Goal: Information Seeking & Learning: Learn about a topic

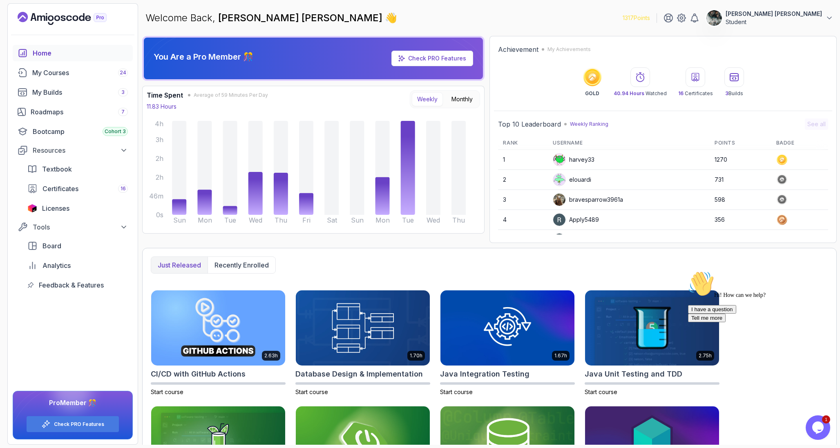
click at [820, 435] on button "Opens Chat This icon Opens the chat window." at bounding box center [818, 428] width 25 height 25
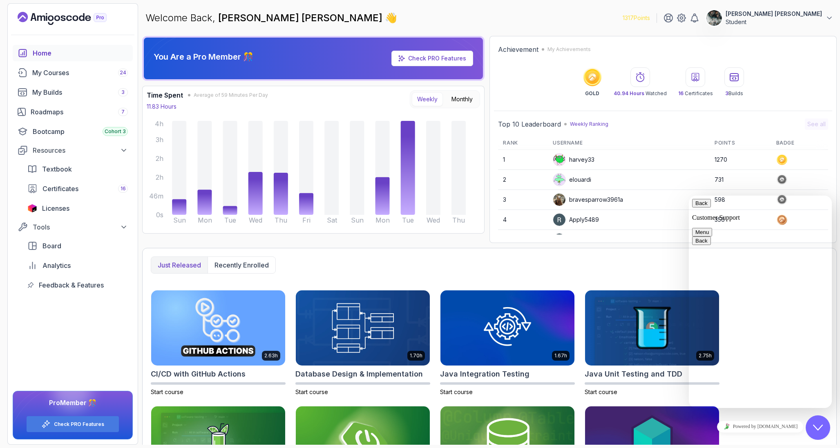
click at [819, 431] on icon "Close Chat This icon closes the chat window." at bounding box center [818, 428] width 10 height 10
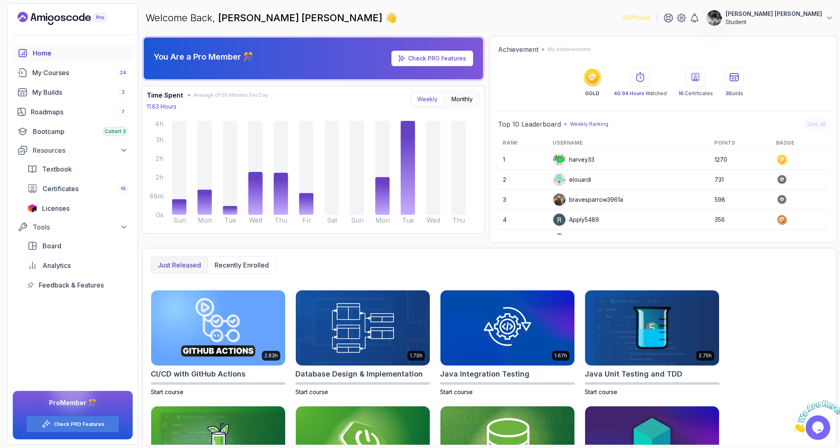
click at [793, 427] on icon "Close" at bounding box center [793, 430] width 0 height 7
click at [65, 109] on div "Roadmaps 7" at bounding box center [79, 112] width 97 height 10
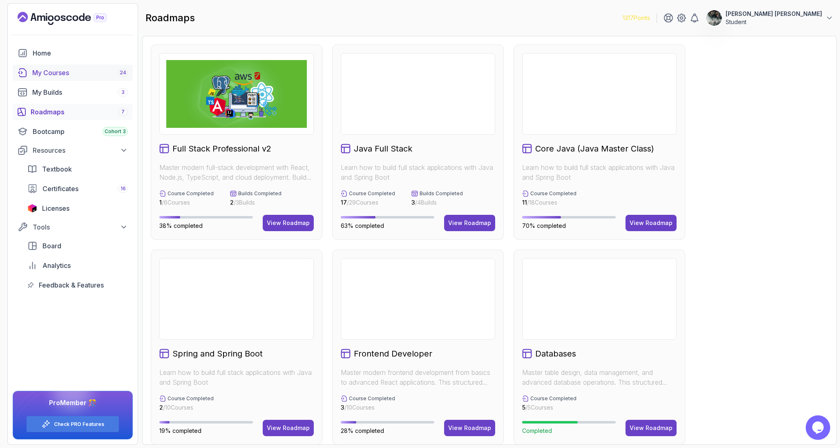
click at [67, 90] on div "My Builds 3" at bounding box center [80, 92] width 96 height 10
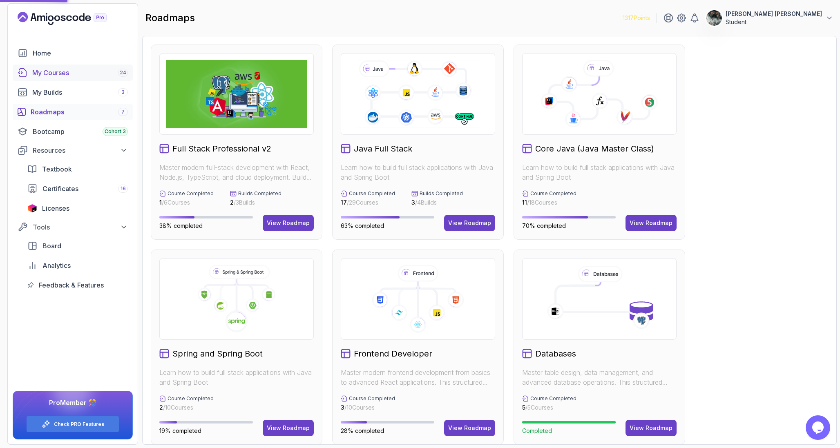
click at [74, 69] on div "My Courses 24" at bounding box center [80, 73] width 96 height 10
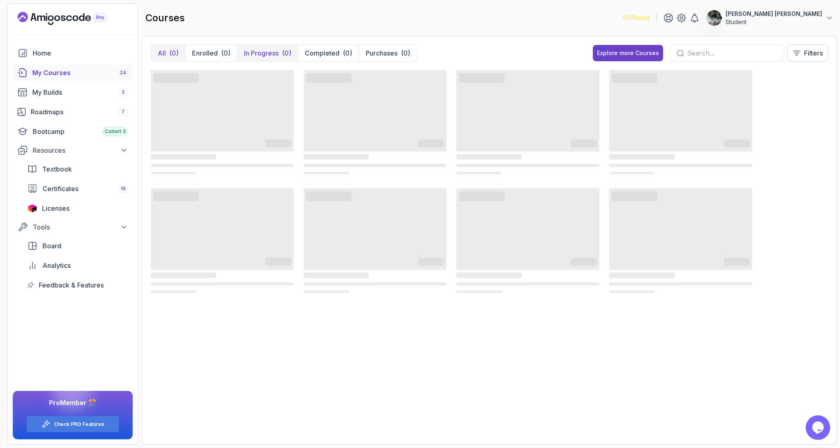
click at [266, 54] on p "In Progress" at bounding box center [261, 53] width 35 height 10
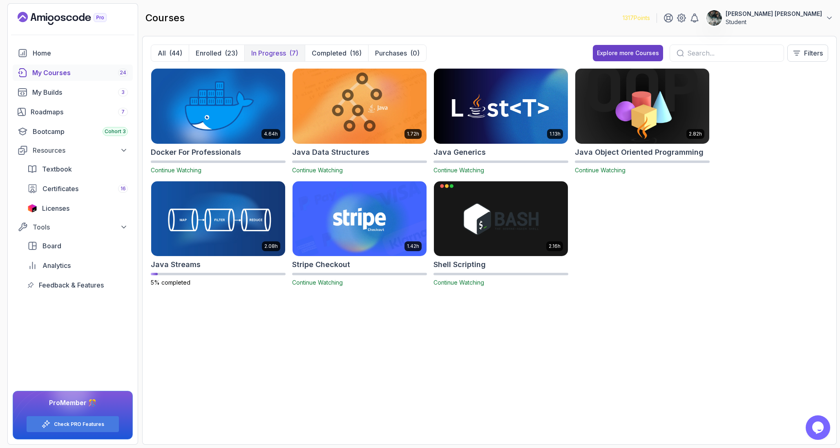
click at [630, 242] on div "4.64h Docker For Professionals Continue Watching 1.72h Java Data Structures Con…" at bounding box center [490, 182] width 678 height 229
click at [187, 104] on img at bounding box center [218, 106] width 141 height 79
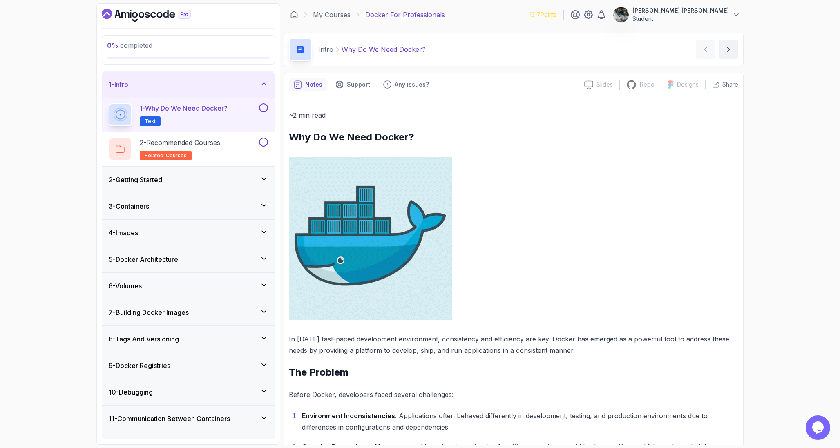
click at [261, 107] on button at bounding box center [263, 107] width 9 height 9
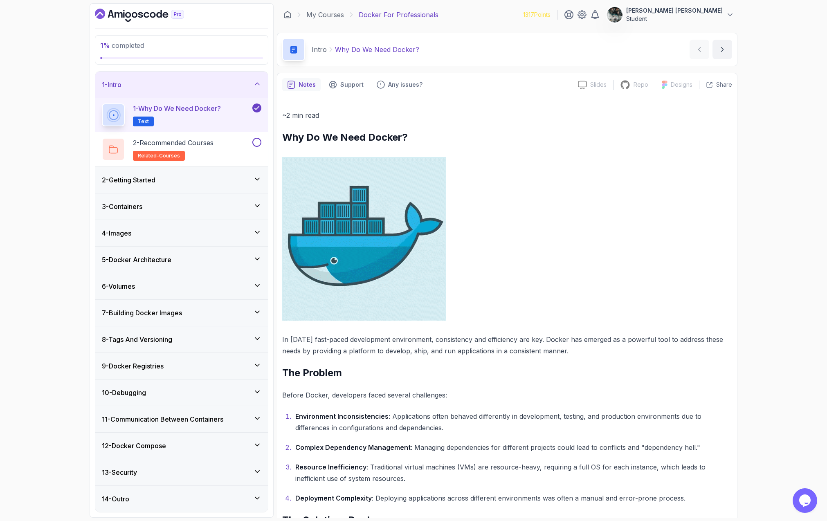
scroll to position [1, 0]
drag, startPoint x: 444, startPoint y: 352, endPoint x: 597, endPoint y: 352, distance: 153.7
click at [590, 353] on p "In [DATE] fast-paced development environment, consistency and efficiency are ke…" at bounding box center [507, 344] width 450 height 23
click at [599, 352] on p "In [DATE] fast-paced development environment, consistency and efficiency are ke…" at bounding box center [507, 344] width 450 height 23
drag, startPoint x: 578, startPoint y: 350, endPoint x: 425, endPoint y: 350, distance: 153.7
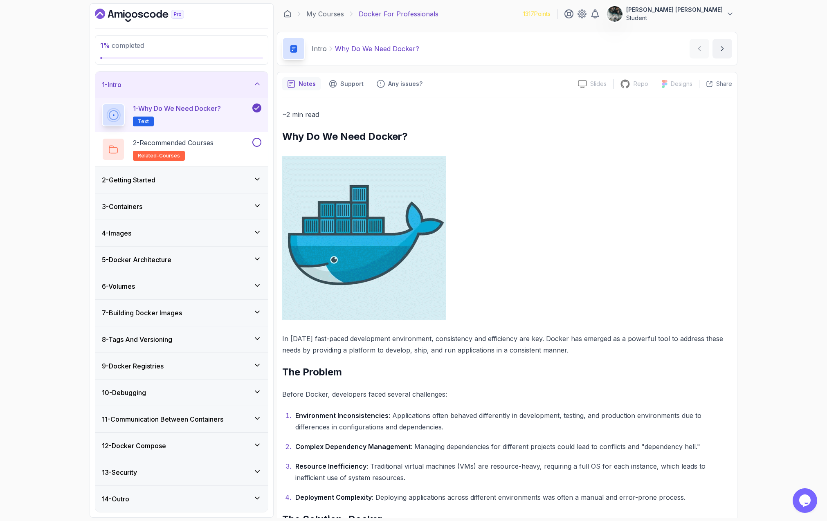
click at [430, 350] on p "In [DATE] fast-paced development environment, consistency and efficiency are ke…" at bounding box center [507, 344] width 450 height 23
drag, startPoint x: 289, startPoint y: 367, endPoint x: 345, endPoint y: 374, distance: 55.6
click at [345, 373] on h2 "The Problem" at bounding box center [507, 371] width 450 height 13
drag, startPoint x: 285, startPoint y: 397, endPoint x: 477, endPoint y: 396, distance: 191.3
click at [477, 396] on p "Before Docker, developers faced several challenges:" at bounding box center [507, 393] width 450 height 11
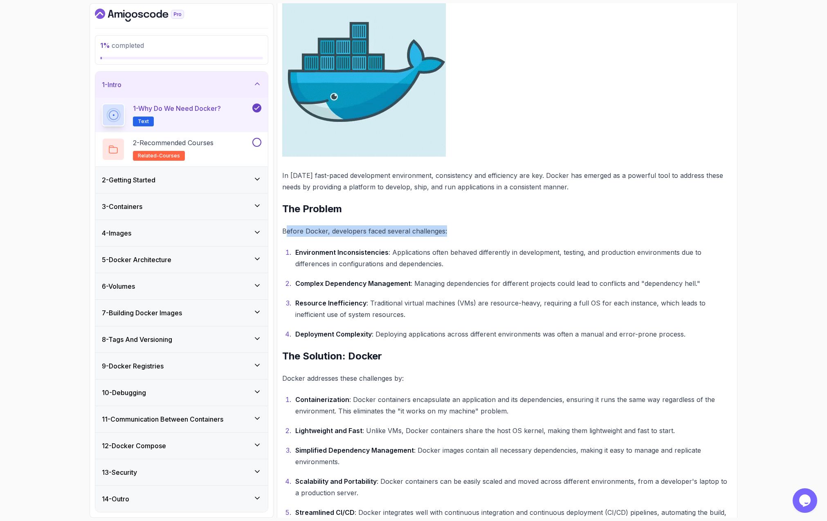
scroll to position [190, 0]
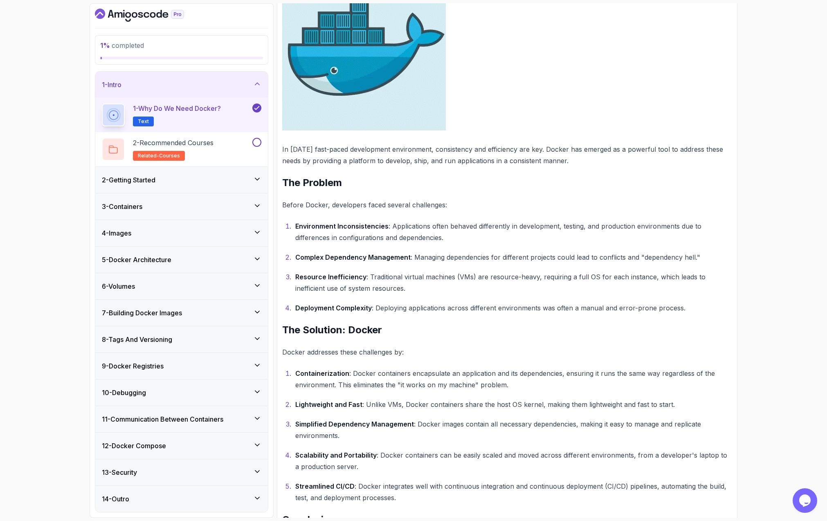
drag, startPoint x: 643, startPoint y: 238, endPoint x: 687, endPoint y: 236, distance: 43.4
click at [687, 237] on p "Environment Inconsistencies : Applications often behaved differently in develop…" at bounding box center [513, 231] width 437 height 23
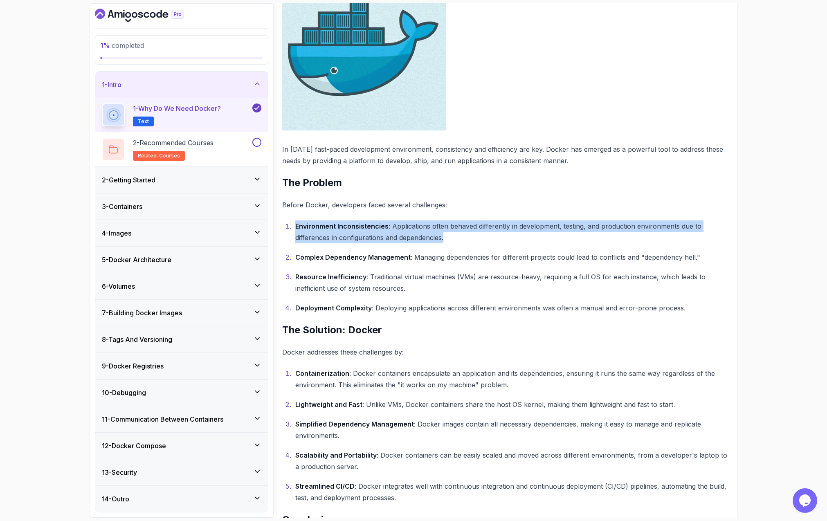
drag, startPoint x: 686, startPoint y: 235, endPoint x: 291, endPoint y: 230, distance: 395.3
click at [293, 230] on li "Environment Inconsistencies : Applications often behaved differently in develop…" at bounding box center [512, 231] width 439 height 23
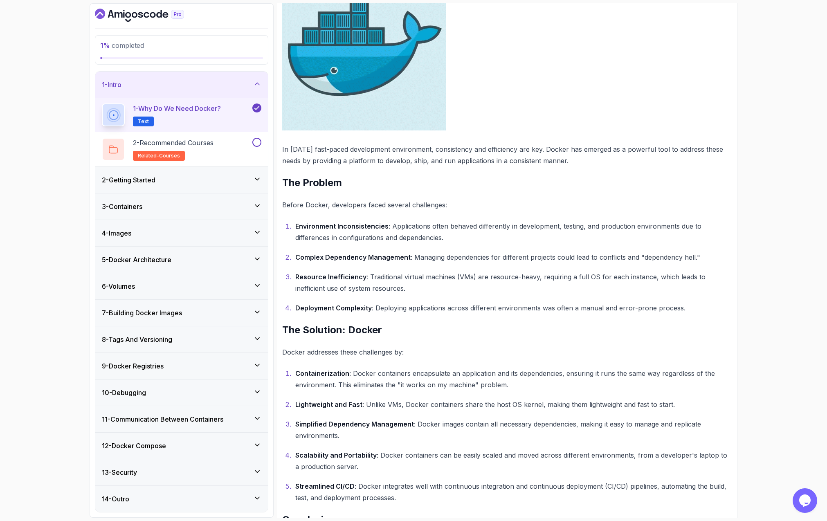
click at [293, 229] on li "Environment Inconsistencies : Applications often behaved differently in develop…" at bounding box center [512, 231] width 439 height 23
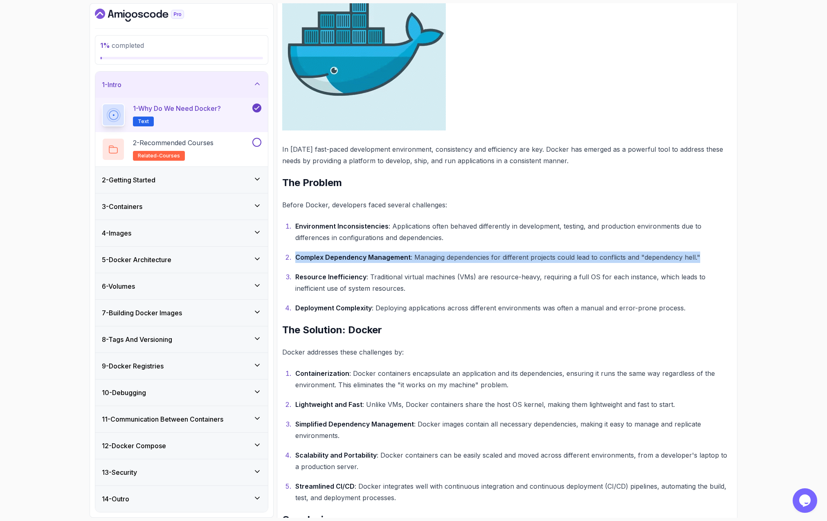
drag, startPoint x: 289, startPoint y: 258, endPoint x: 722, endPoint y: 254, distance: 432.5
click at [722, 254] on li "Complex Dependency Management : Managing dependencies for different projects co…" at bounding box center [512, 256] width 439 height 11
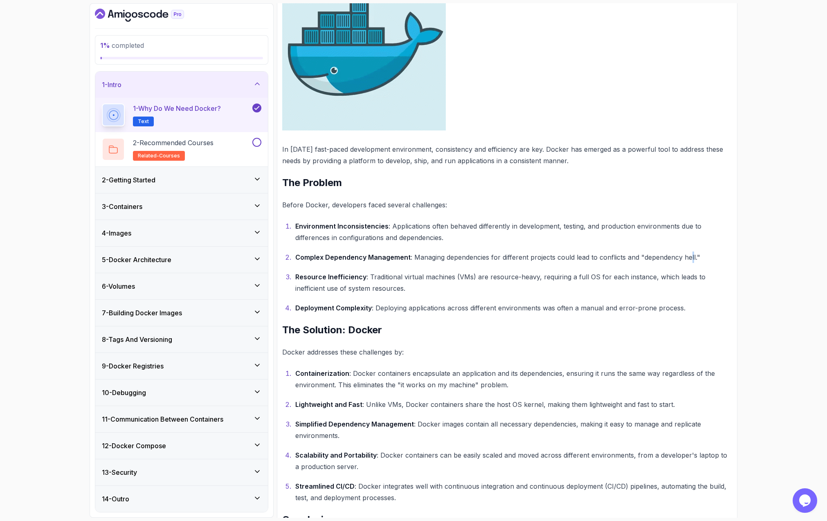
click at [690, 255] on p "Complex Dependency Management : Managing dependencies for different projects co…" at bounding box center [513, 256] width 437 height 11
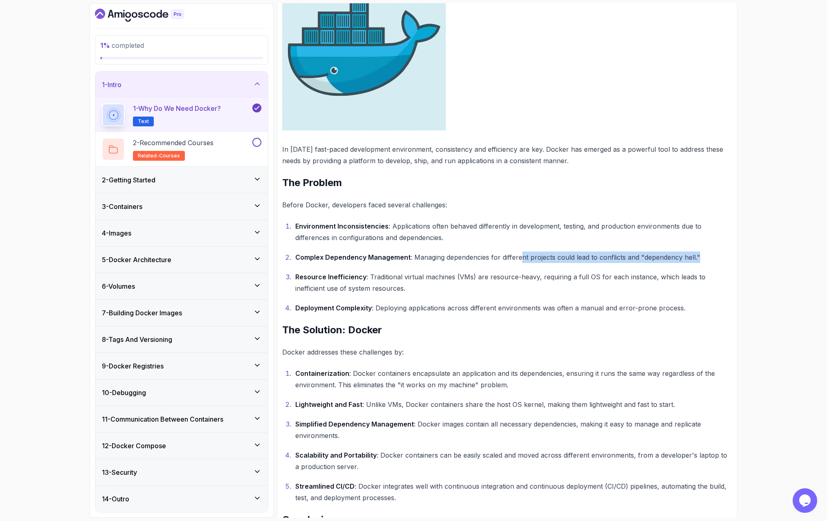
drag, startPoint x: 701, startPoint y: 253, endPoint x: 513, endPoint y: 253, distance: 187.2
click at [518, 253] on p "Complex Dependency Management : Managing dependencies for different projects co…" at bounding box center [513, 256] width 437 height 11
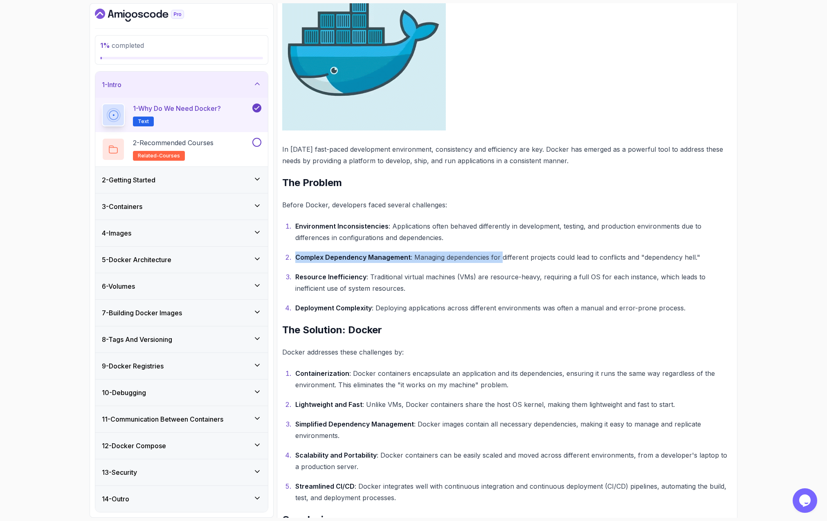
drag, startPoint x: 502, startPoint y: 253, endPoint x: 735, endPoint y: 259, distance: 233.1
click at [735, 259] on div "Notes Support Any issues? Slides Slides not available Repo Repository not avail…" at bounding box center [507, 229] width 460 height 693
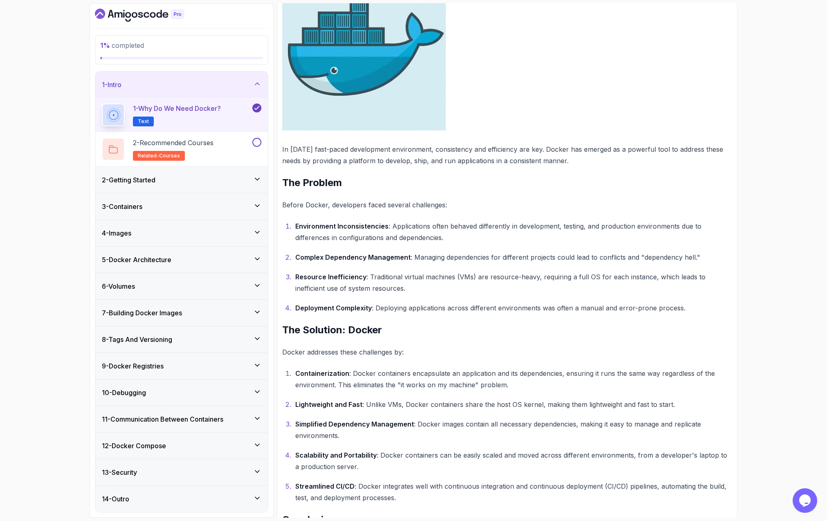
click at [724, 274] on p "Resource Inefficiency : Traditional virtual machines (VMs) are resource-heavy, …" at bounding box center [513, 282] width 437 height 23
drag, startPoint x: 639, startPoint y: 280, endPoint x: 420, endPoint y: 266, distance: 218.7
click at [520, 282] on p "Resource Inefficiency : Traditional virtual machines (VMs) are resource-heavy, …" at bounding box center [513, 282] width 437 height 23
click at [397, 259] on strong "Complex Dependency Management" at bounding box center [352, 257] width 115 height 8
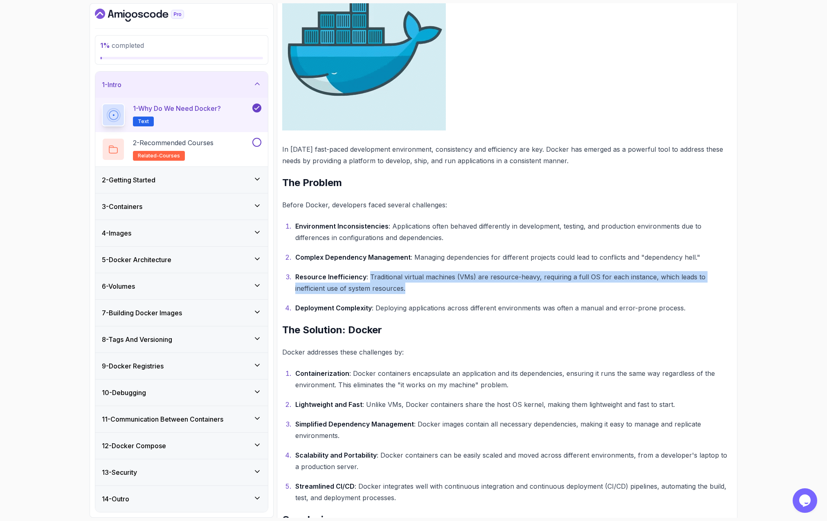
drag, startPoint x: 390, startPoint y: 288, endPoint x: 369, endPoint y: 273, distance: 25.3
click at [369, 273] on p "Resource Inefficiency : Traditional virtual machines (VMs) are resource-heavy, …" at bounding box center [513, 282] width 437 height 23
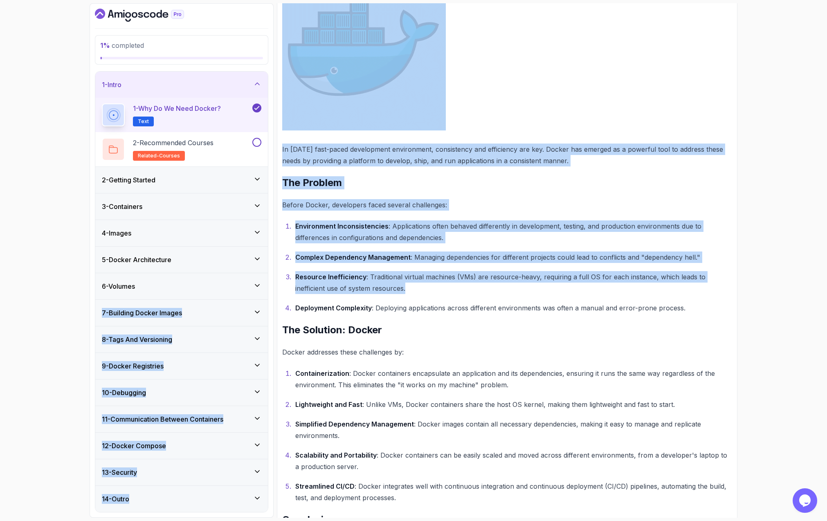
drag, startPoint x: 612, startPoint y: 289, endPoint x: 313, endPoint y: 305, distance: 300.0
click at [273, 273] on div "1 % completed 1 - Intro 1 - Why Do We Need Docker? Text 2 - Recommended Courses…" at bounding box center [414, 260] width 648 height 514
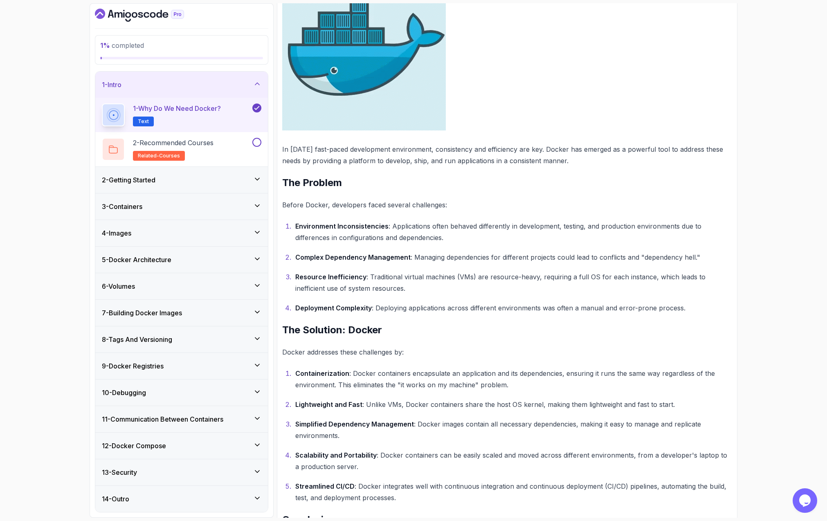
click at [322, 319] on div "~2 min read Why Do We Need Docker? In [DATE] fast-paced development environment…" at bounding box center [507, 238] width 450 height 639
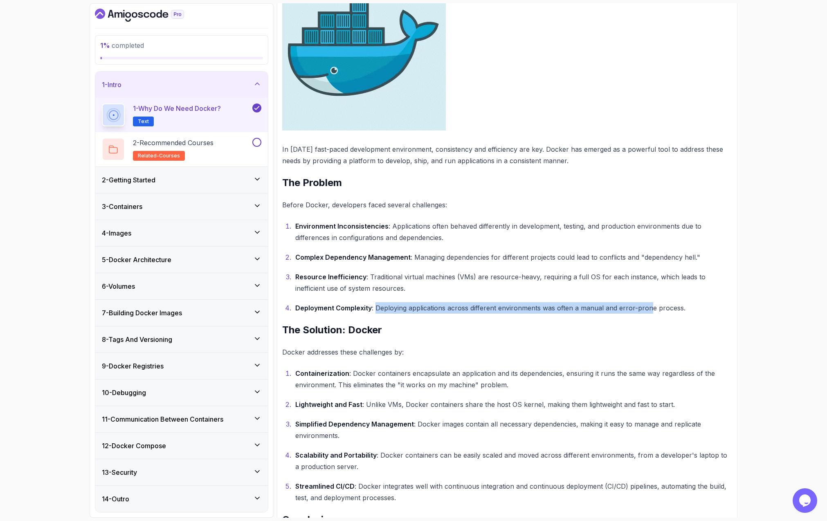
drag, startPoint x: 376, startPoint y: 307, endPoint x: 648, endPoint y: 312, distance: 271.5
click at [648, 312] on p "Deployment Complexity : Deploying applications across different environments wa…" at bounding box center [513, 307] width 437 height 11
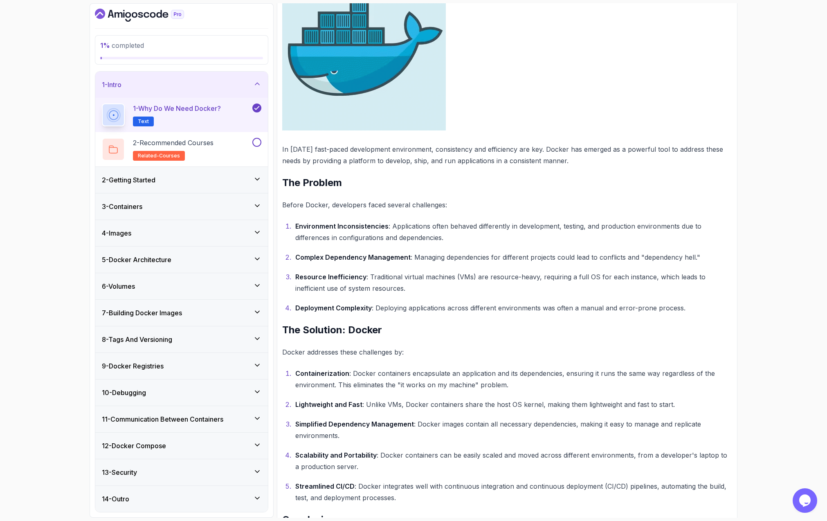
click at [594, 279] on p "Resource Inefficiency : Traditional virtual machines (VMs) are resource-heavy, …" at bounding box center [513, 282] width 437 height 23
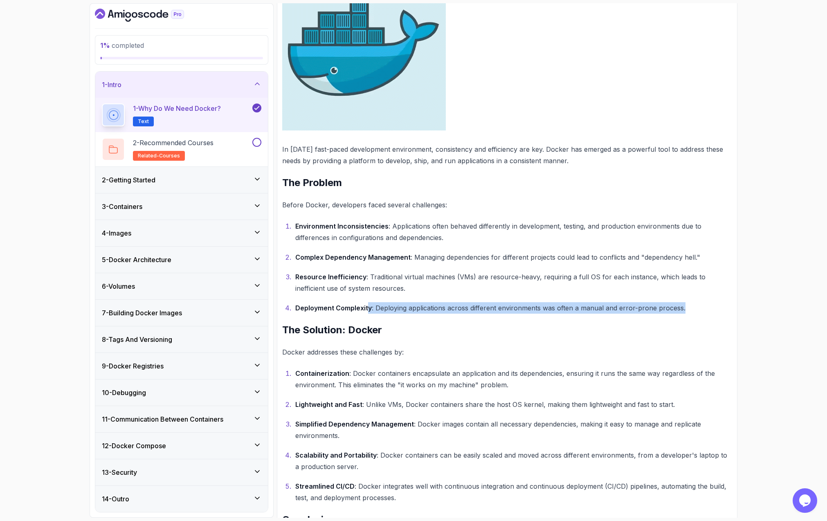
drag, startPoint x: 396, startPoint y: 310, endPoint x: 707, endPoint y: 308, distance: 311.1
click at [706, 308] on p "Deployment Complexity : Deploying applications across different environments wa…" at bounding box center [513, 307] width 437 height 11
click at [707, 308] on p "Deployment Complexity : Deploying applications across different environments wa…" at bounding box center [513, 307] width 437 height 11
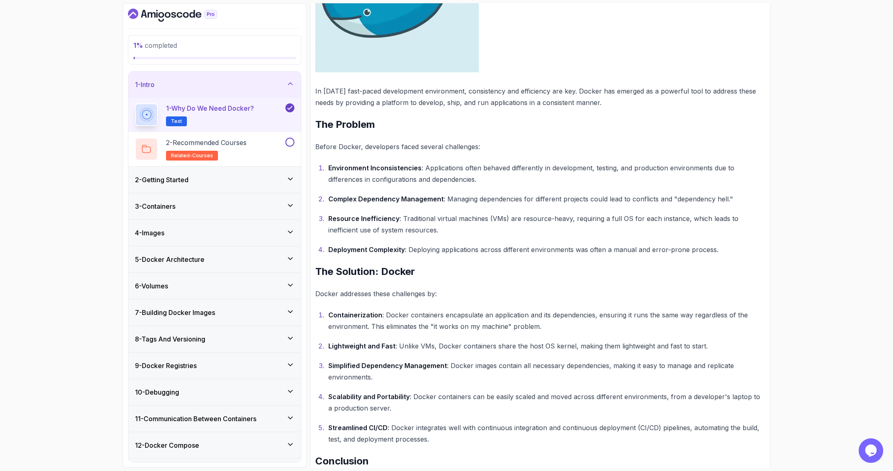
scroll to position [298, 0]
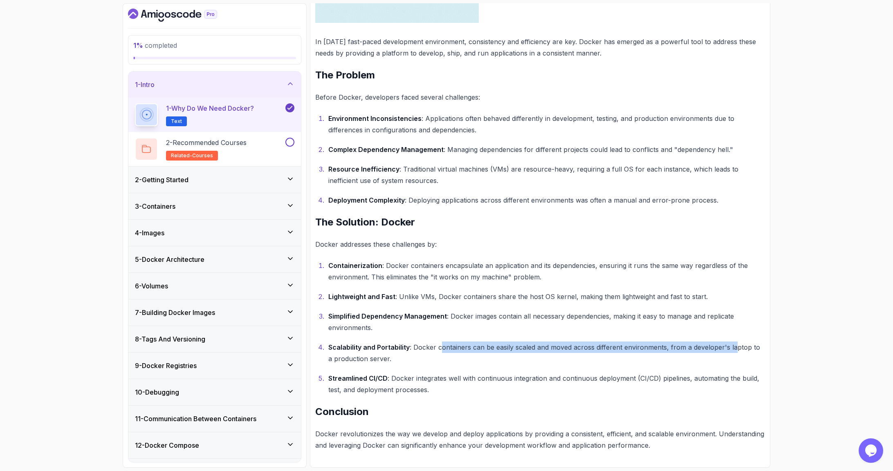
drag, startPoint x: 502, startPoint y: 345, endPoint x: 737, endPoint y: 343, distance: 234.2
click at [734, 343] on p "Scalability and Portability : Docker containers can be easily scaled and moved …" at bounding box center [546, 353] width 437 height 23
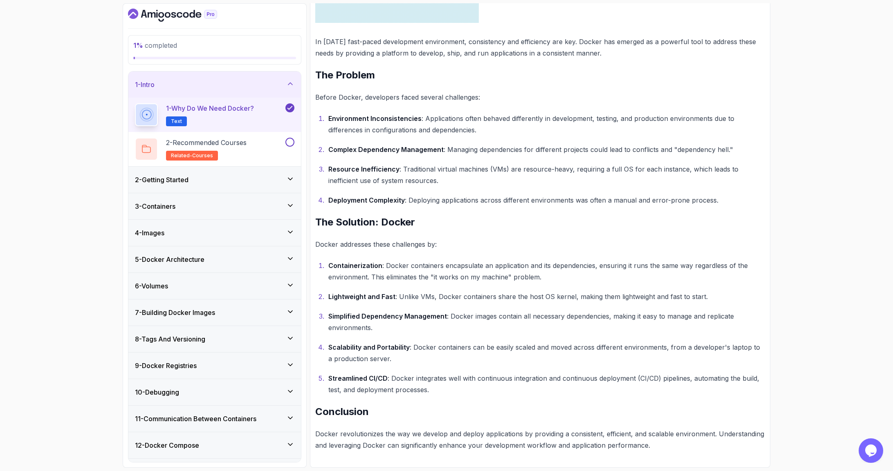
click at [693, 356] on p "Scalability and Portability : Docker containers can be easily scaled and moved …" at bounding box center [546, 353] width 437 height 23
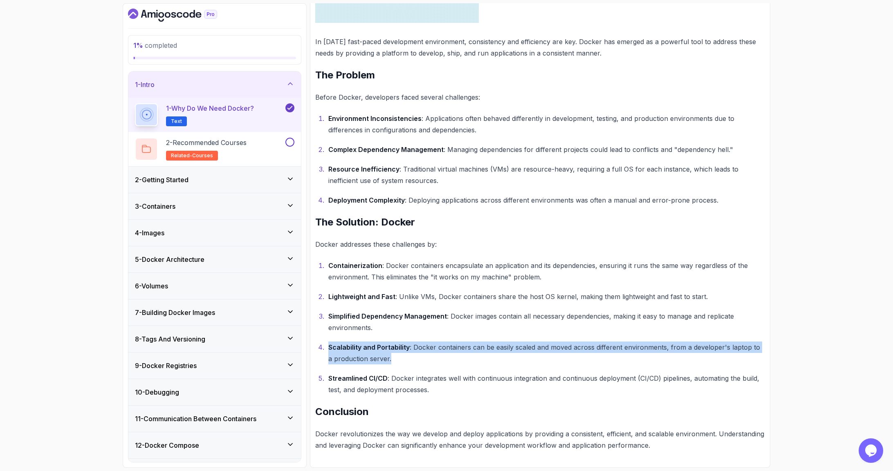
drag, startPoint x: 715, startPoint y: 365, endPoint x: 459, endPoint y: 335, distance: 258.1
click at [459, 335] on ol "Containerization : Docker containers encapsulate an application and its depende…" at bounding box center [540, 328] width 450 height 136
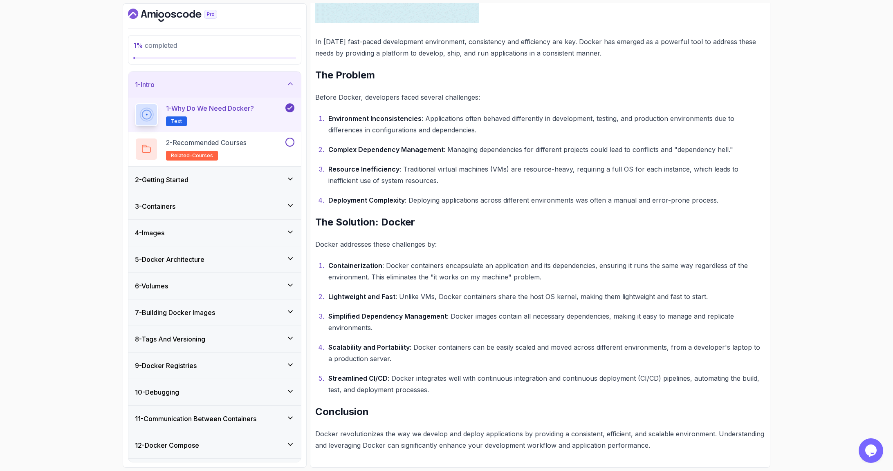
click at [459, 335] on ol "Containerization : Docker containers encapsulate an application and its depende…" at bounding box center [540, 328] width 450 height 136
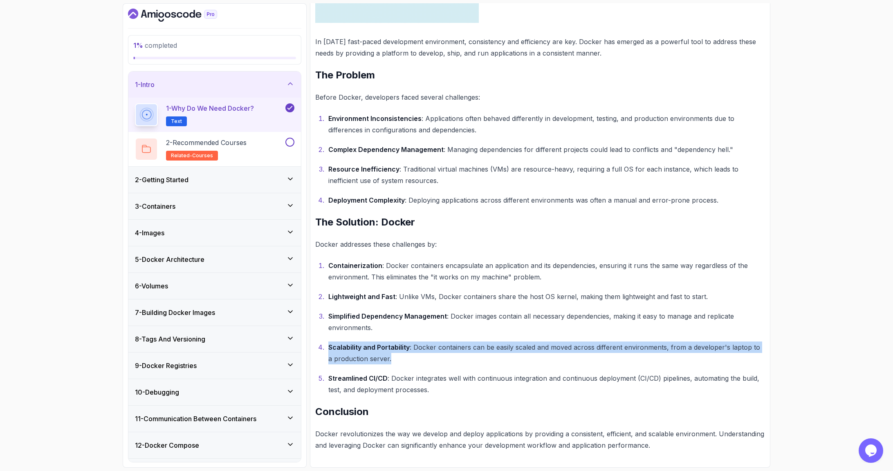
drag, startPoint x: 457, startPoint y: 337, endPoint x: 757, endPoint y: 370, distance: 302.2
click at [757, 370] on ol "Containerization : Docker containers encapsulate an application and its depende…" at bounding box center [540, 328] width 450 height 136
click at [757, 365] on ol "Containerization : Docker containers encapsulate an application and its depende…" at bounding box center [540, 328] width 450 height 136
drag, startPoint x: 757, startPoint y: 365, endPoint x: 324, endPoint y: 345, distance: 433.4
click at [324, 345] on ol "Containerization : Docker containers encapsulate an application and its depende…" at bounding box center [540, 328] width 450 height 136
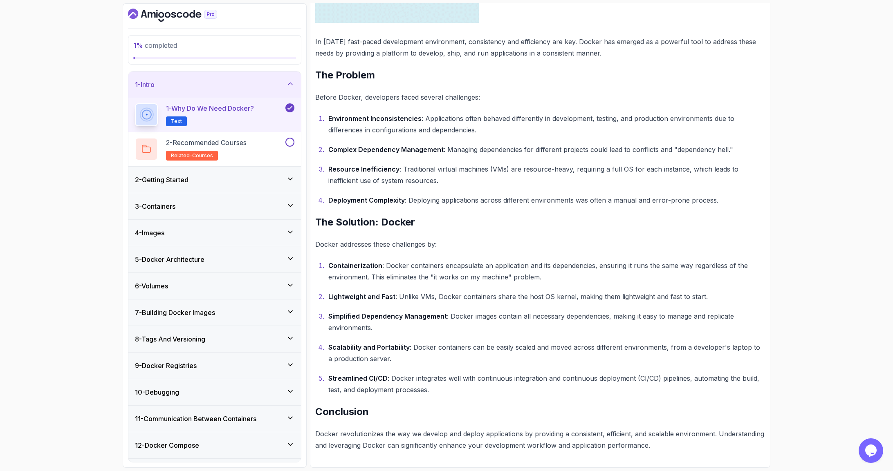
click at [371, 373] on p "Streamlined CI/CD : Docker integrates well with continuous integration and cont…" at bounding box center [546, 384] width 437 height 23
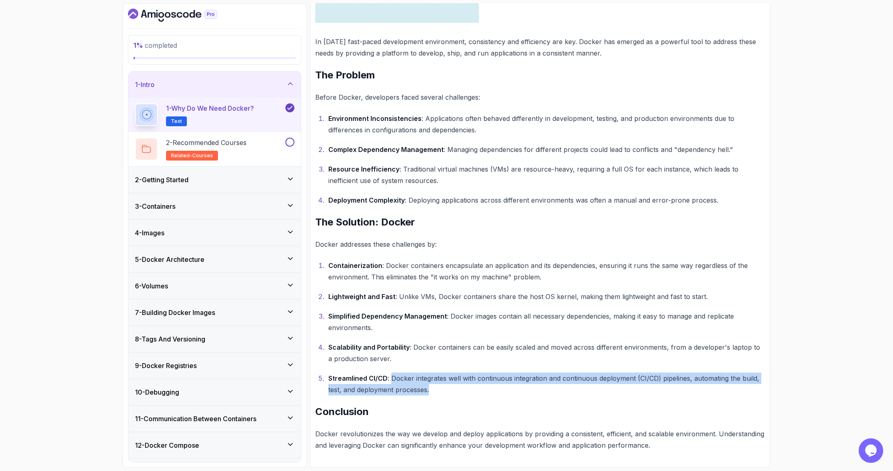
drag, startPoint x: 477, startPoint y: 389, endPoint x: 394, endPoint y: 378, distance: 83.7
click at [393, 377] on p "Streamlined CI/CD : Docker integrates well with continuous integration and cont…" at bounding box center [546, 384] width 437 height 23
click at [402, 377] on p "Streamlined CI/CD : Docker integrates well with continuous integration and cont…" at bounding box center [546, 384] width 437 height 23
drag, startPoint x: 390, startPoint y: 378, endPoint x: 686, endPoint y: 395, distance: 296.5
click at [684, 395] on p "Streamlined CI/CD : Docker integrates well with continuous integration and cont…" at bounding box center [546, 384] width 437 height 23
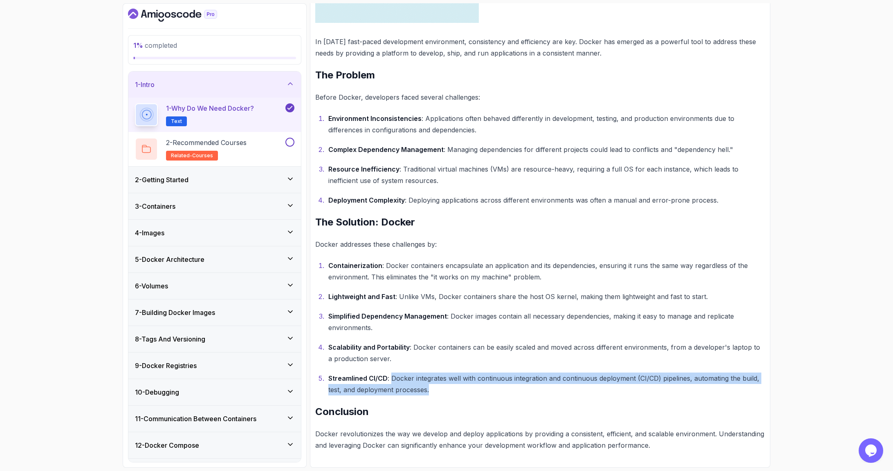
click at [686, 395] on p "Streamlined CI/CD : Docker integrates well with continuous integration and cont…" at bounding box center [546, 384] width 437 height 23
drag, startPoint x: 688, startPoint y: 396, endPoint x: 442, endPoint y: 373, distance: 246.7
click at [442, 373] on div "~2 min read Why Do We Need Docker? In [DATE] fast-paced development environment…" at bounding box center [540, 131] width 450 height 639
click at [443, 373] on p "Streamlined CI/CD : Docker integrates well with continuous integration and cont…" at bounding box center [546, 384] width 437 height 23
drag, startPoint x: 428, startPoint y: 375, endPoint x: 658, endPoint y: 380, distance: 229.8
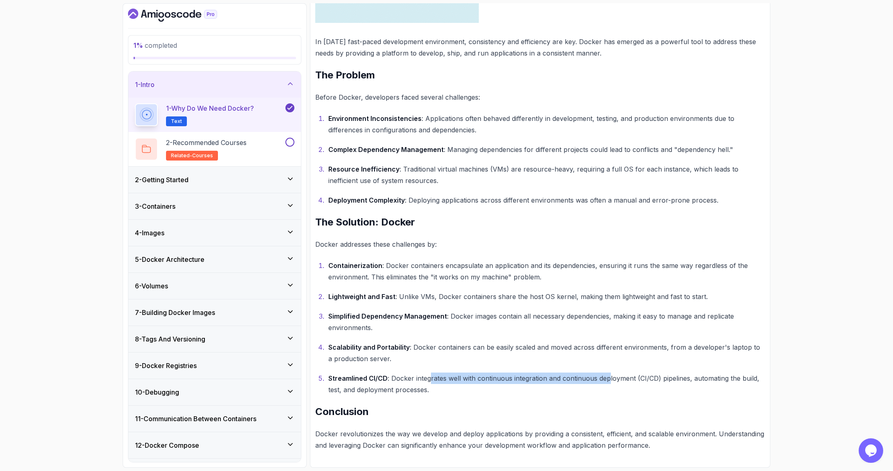
click at [637, 381] on p "Streamlined CI/CD : Docker integrates well with continuous integration and cont…" at bounding box center [546, 384] width 437 height 23
drag, startPoint x: 663, startPoint y: 380, endPoint x: 715, endPoint y: 380, distance: 51.9
click at [715, 380] on p "Streamlined CI/CD : Docker integrates well with continuous integration and cont…" at bounding box center [546, 384] width 437 height 23
drag, startPoint x: 703, startPoint y: 396, endPoint x: 489, endPoint y: 361, distance: 217.3
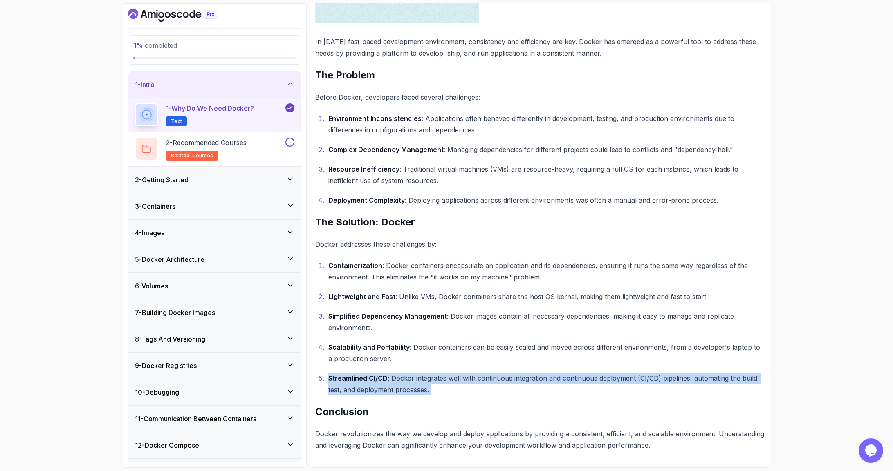
click at [489, 361] on div "~2 min read Why Do We Need Docker? In [DATE] fast-paced development environment…" at bounding box center [540, 131] width 450 height 639
click at [489, 361] on p "Scalability and Portability : Docker containers can be easily scaled and moved …" at bounding box center [546, 353] width 437 height 23
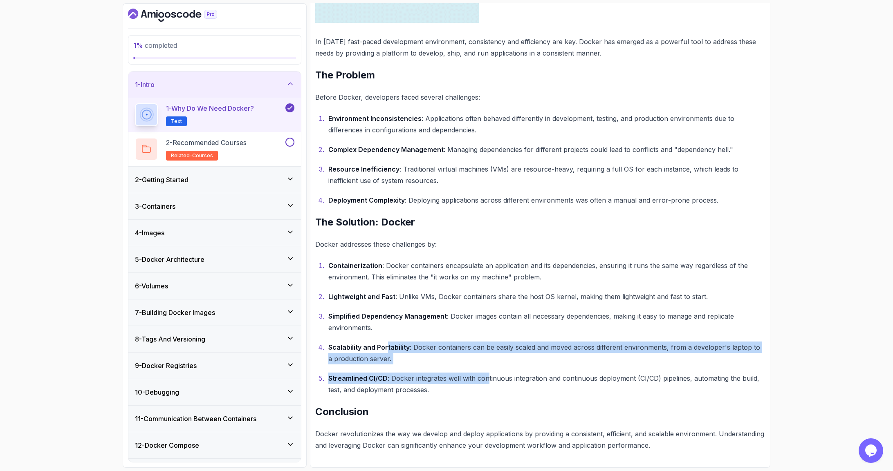
drag, startPoint x: 487, startPoint y: 376, endPoint x: 396, endPoint y: 364, distance: 91.6
click at [387, 352] on ol "Containerization : Docker containers encapsulate an application and its depende…" at bounding box center [540, 328] width 450 height 136
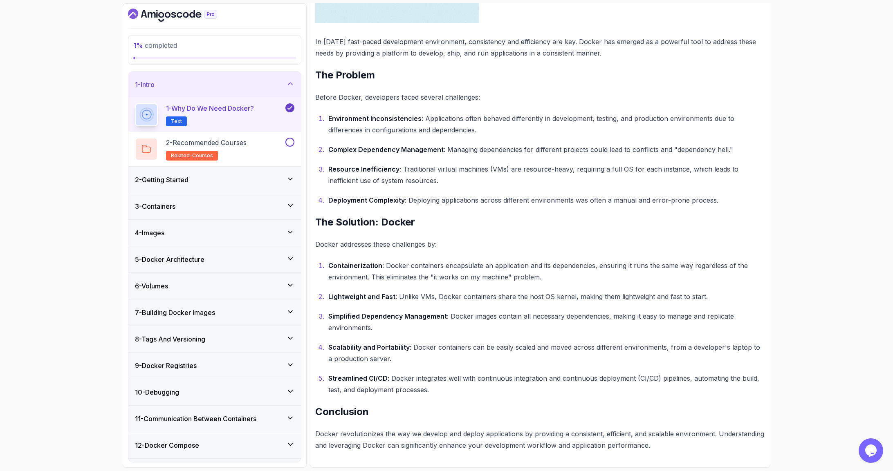
click at [433, 414] on h2 "Conclusion" at bounding box center [540, 412] width 450 height 13
click at [266, 142] on div "2 - Recommended Courses related-courses" at bounding box center [209, 149] width 149 height 23
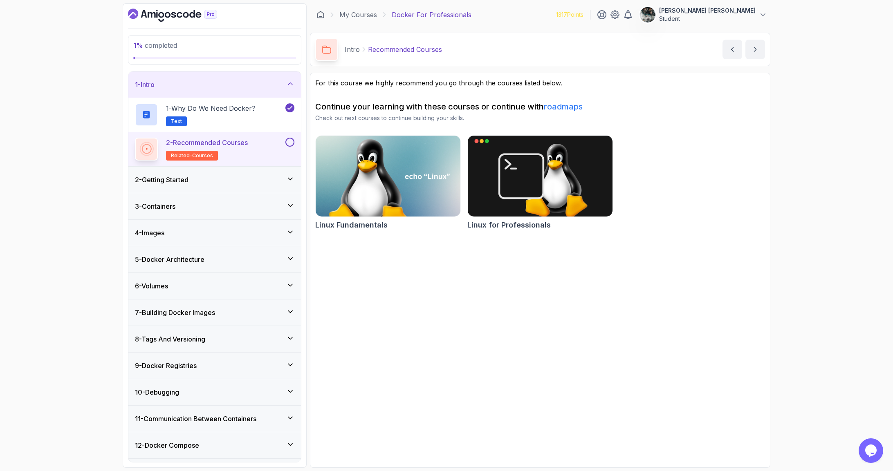
click at [287, 142] on button at bounding box center [289, 142] width 9 height 9
click at [225, 181] on div "2 - Getting Started" at bounding box center [214, 180] width 159 height 10
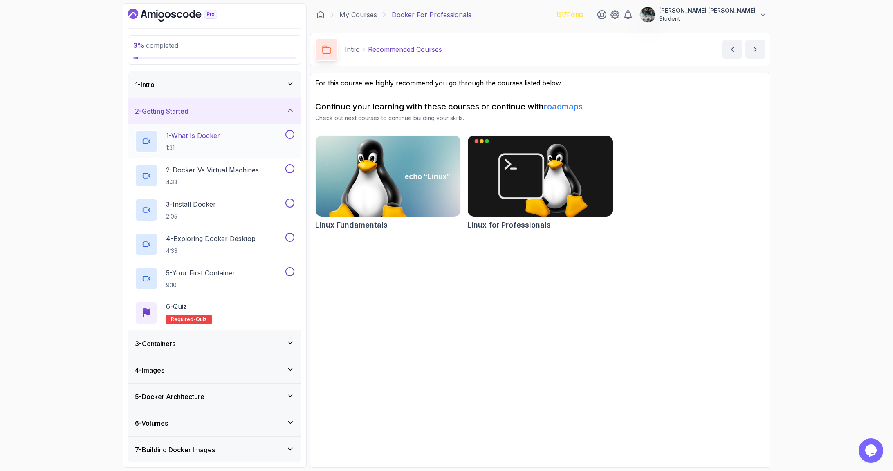
click at [237, 136] on div "1 - What Is Docker 1:31" at bounding box center [209, 141] width 149 height 23
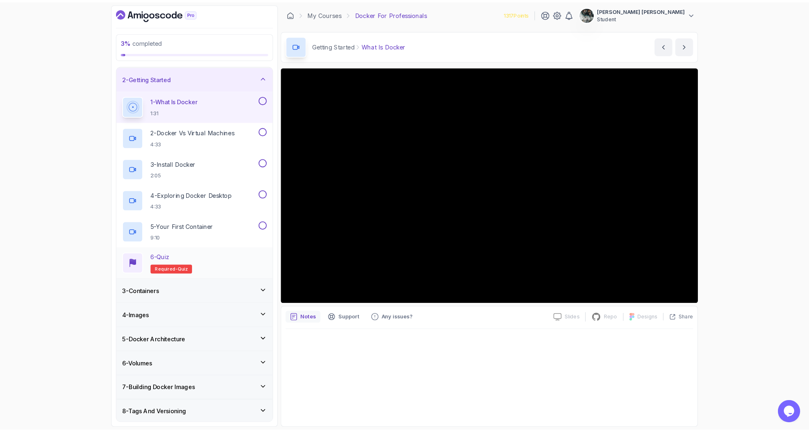
scroll to position [31, 0]
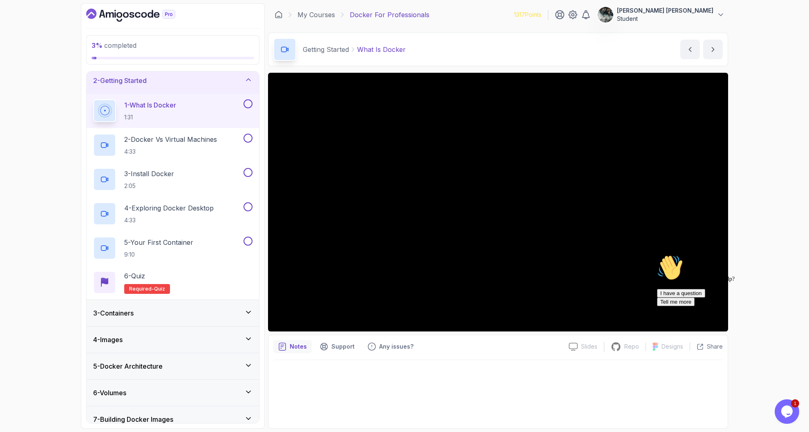
click at [657, 255] on icon "Chat attention grabber" at bounding box center [657, 255] width 0 height 0
drag, startPoint x: 783, startPoint y: 406, endPoint x: 767, endPoint y: 388, distance: 24.3
click at [783, 406] on img at bounding box center [787, 400] width 51 height 32
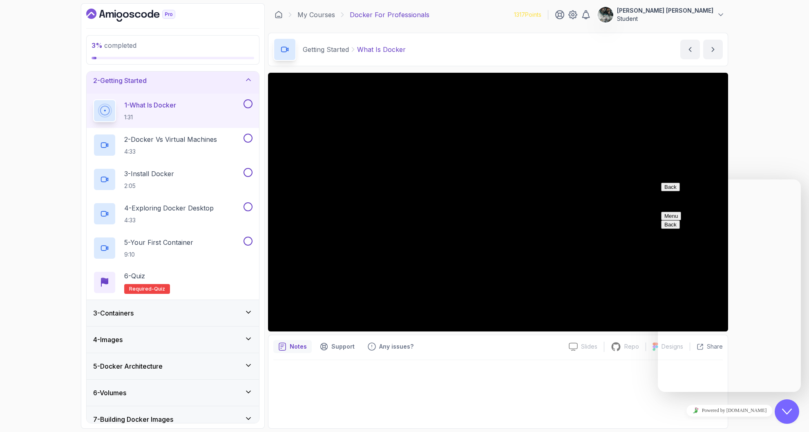
click at [786, 409] on icon "Close Chat This icon closes the chat window." at bounding box center [787, 412] width 10 height 10
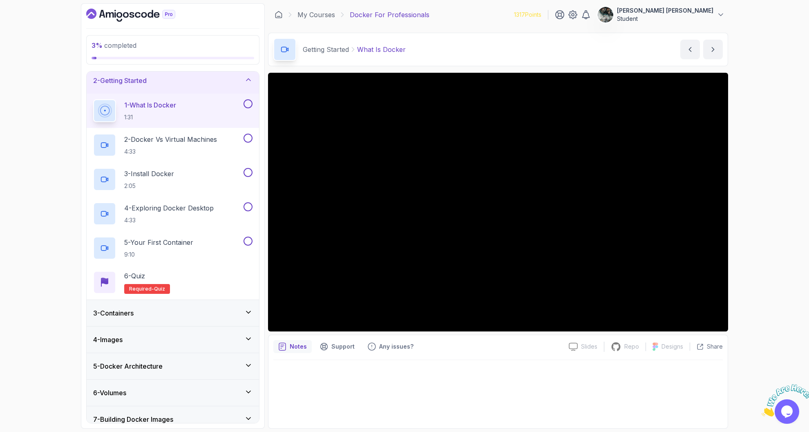
click at [762, 411] on icon "Close" at bounding box center [762, 414] width 0 height 7
click at [251, 103] on button at bounding box center [248, 103] width 9 height 9
click at [657, 255] on icon "Chat attention grabber" at bounding box center [657, 255] width 0 height 0
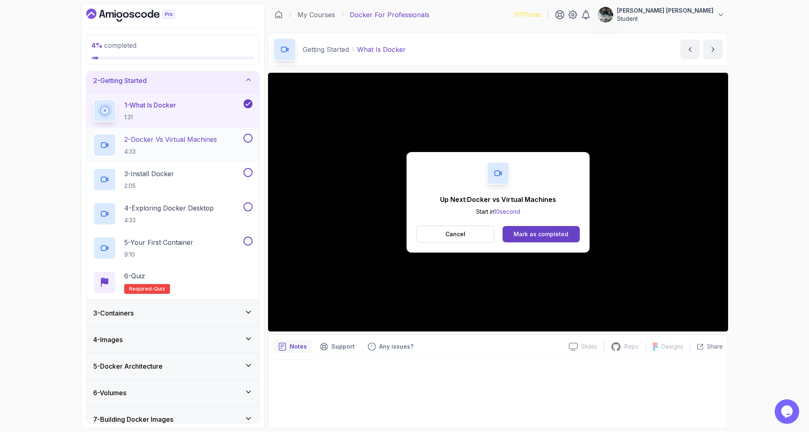
click at [178, 141] on p "2 - Docker vs Virtual Machines" at bounding box center [170, 139] width 93 height 10
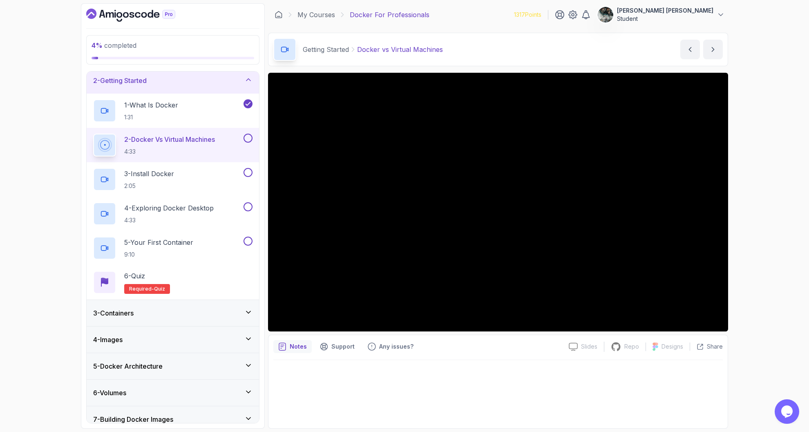
click at [249, 138] on button at bounding box center [248, 138] width 9 height 9
click at [217, 174] on div "3 - Install Docker 2:05" at bounding box center [167, 179] width 149 height 23
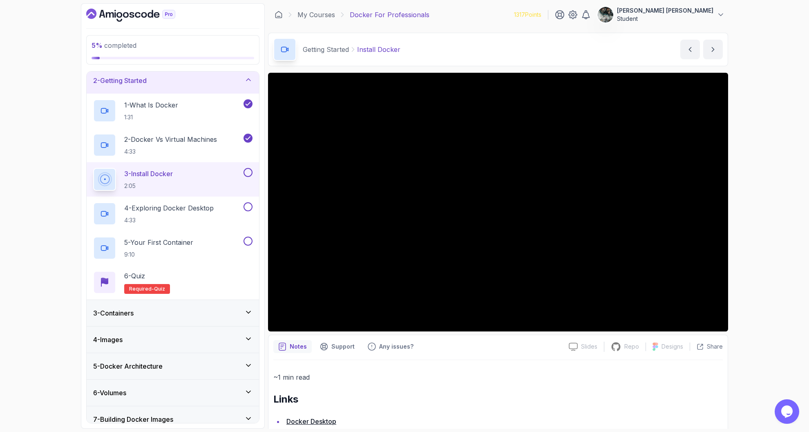
click at [249, 172] on button at bounding box center [248, 172] width 9 height 9
click at [130, 204] on p "4 - Exploring Docker Desktop" at bounding box center [169, 208] width 90 height 10
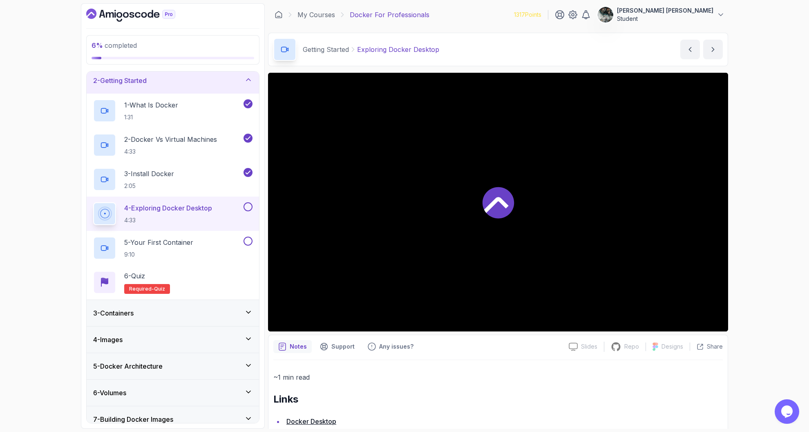
click at [248, 206] on button at bounding box center [248, 206] width 9 height 9
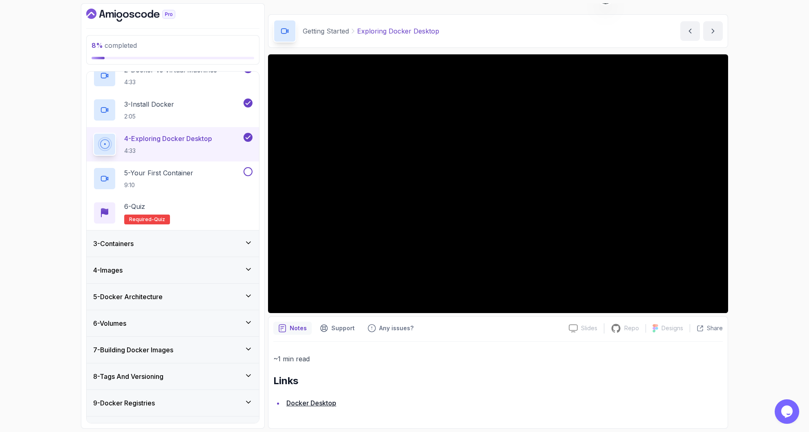
scroll to position [84, 0]
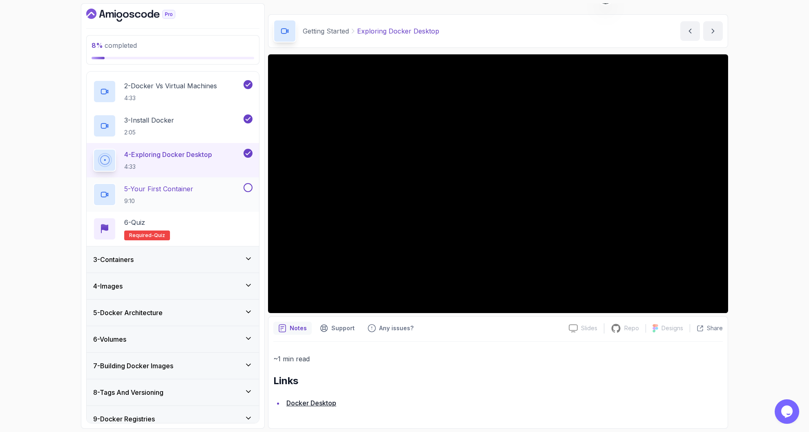
click at [172, 192] on p "5 - Your First Container" at bounding box center [158, 189] width 69 height 10
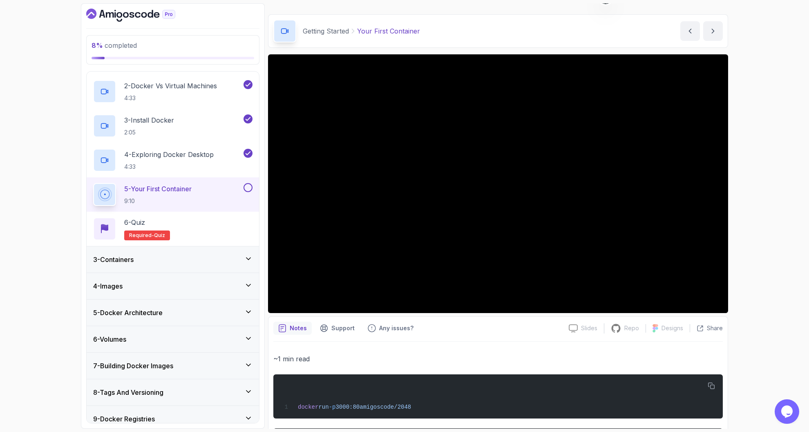
click at [245, 189] on button at bounding box center [248, 187] width 9 height 9
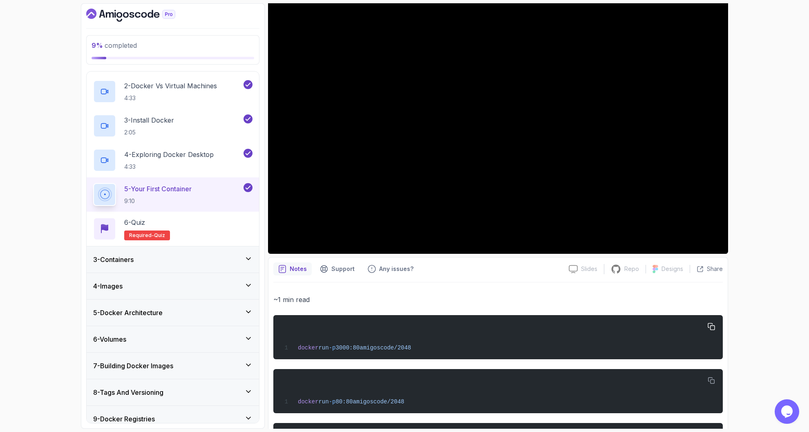
scroll to position [152, 0]
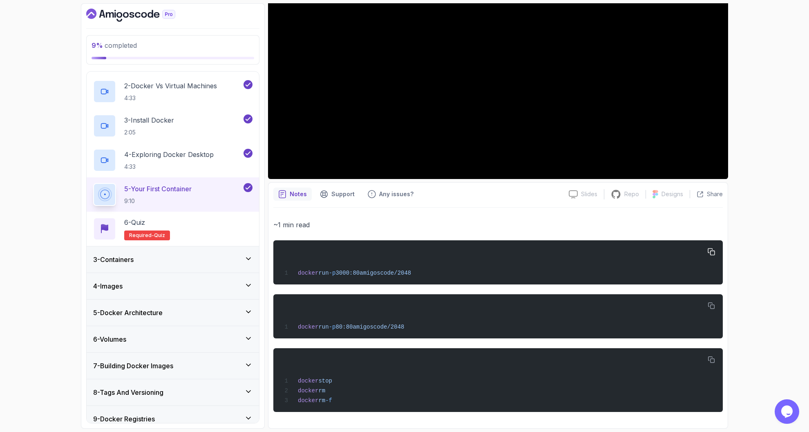
drag, startPoint x: 455, startPoint y: 273, endPoint x: 330, endPoint y: 265, distance: 124.9
click at [307, 263] on div "docker run -p 3000:80 amigoscode/2048" at bounding box center [498, 262] width 437 height 34
click at [362, 266] on div "docker run -p 3000:80 amigoscode/2048" at bounding box center [498, 262] width 437 height 34
drag, startPoint x: 309, startPoint y: 278, endPoint x: 458, endPoint y: 276, distance: 148.8
click at [455, 276] on div "docker run -p 3000:80 amigoscode/2048" at bounding box center [498, 262] width 437 height 34
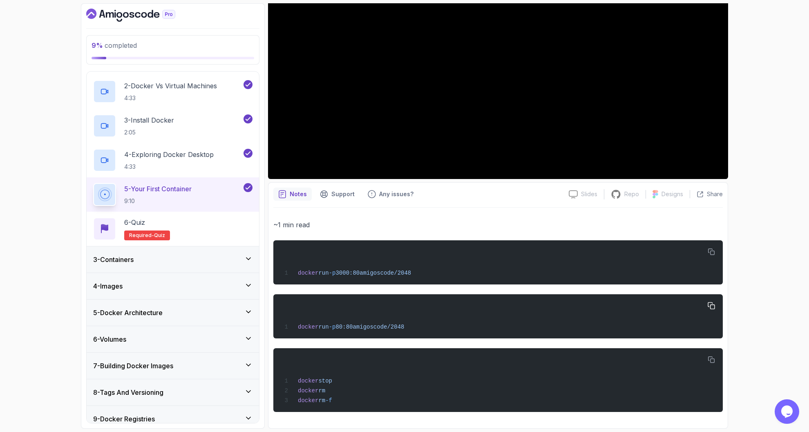
drag, startPoint x: 448, startPoint y: 324, endPoint x: 341, endPoint y: 310, distance: 107.6
click at [346, 311] on div "docker run -p 80:80 amigoscode/2048" at bounding box center [498, 316] width 437 height 34
drag, startPoint x: 377, startPoint y: 404, endPoint x: 384, endPoint y: 400, distance: 8.4
click at [380, 407] on pre "docker stop [PERSON_NAME] [PERSON_NAME] -f" at bounding box center [498, 380] width 450 height 64
click at [383, 393] on div "docker stop [PERSON_NAME] [PERSON_NAME] -f" at bounding box center [498, 380] width 437 height 54
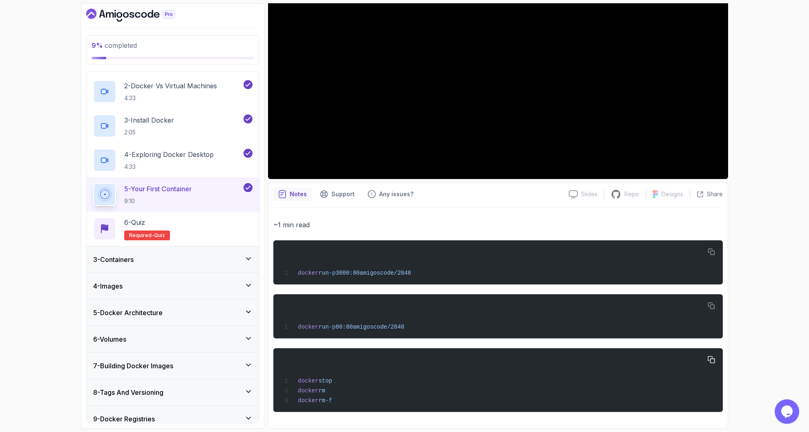
drag, startPoint x: 351, startPoint y: 386, endPoint x: 341, endPoint y: 359, distance: 28.7
click at [338, 361] on div "docker stop [PERSON_NAME] [PERSON_NAME] -f" at bounding box center [498, 380] width 437 height 54
click at [406, 308] on div "docker run -p 80:80 amigoscode/2048" at bounding box center [498, 316] width 437 height 34
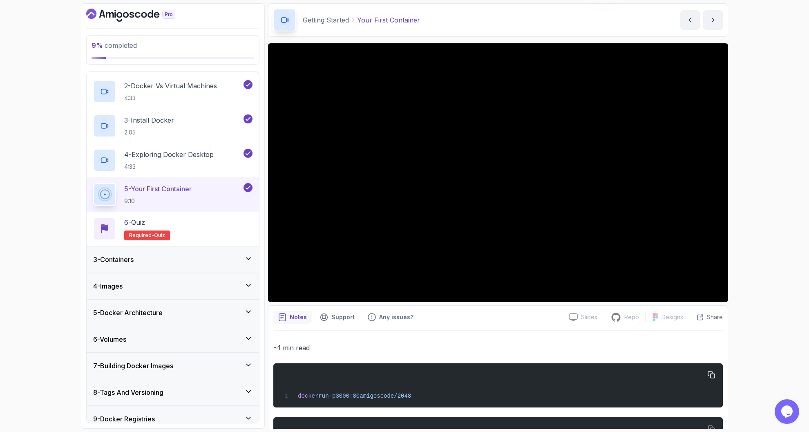
scroll to position [25, 0]
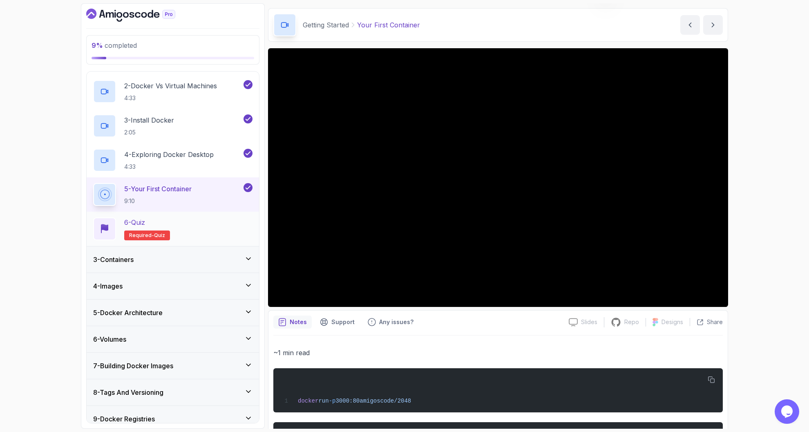
click at [191, 223] on div "6 - Quiz Required- quiz" at bounding box center [172, 228] width 159 height 23
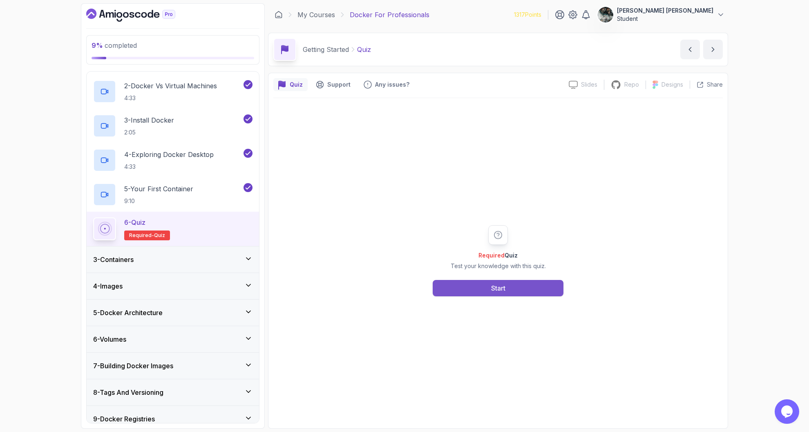
click at [494, 285] on div "Start" at bounding box center [498, 288] width 14 height 10
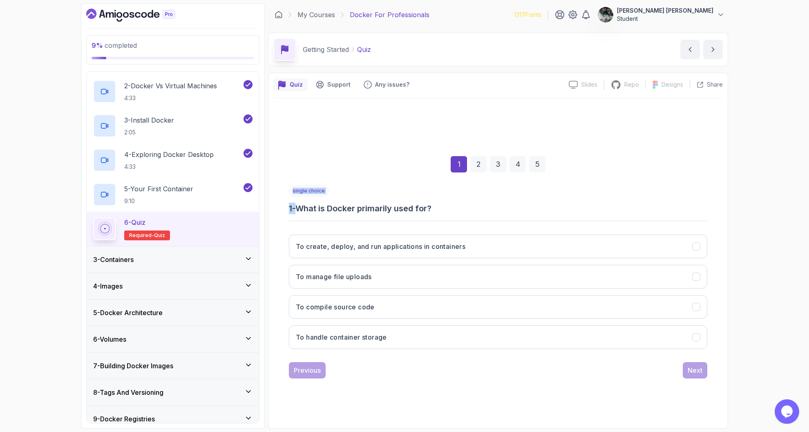
drag, startPoint x: 297, startPoint y: 210, endPoint x: 458, endPoint y: 217, distance: 160.8
click at [458, 217] on div "single choice 1 - What is Docker primarily used for? To create, deploy, and run…" at bounding box center [498, 271] width 419 height 170
drag, startPoint x: 343, startPoint y: 251, endPoint x: 368, endPoint y: 259, distance: 25.5
click at [343, 251] on h3 "To create, deploy, and run applications in containers" at bounding box center [381, 247] width 170 height 10
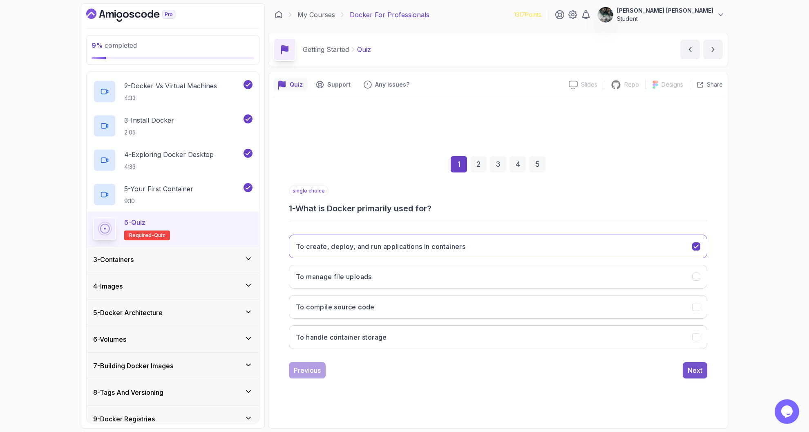
click at [697, 374] on div "Next" at bounding box center [695, 370] width 15 height 10
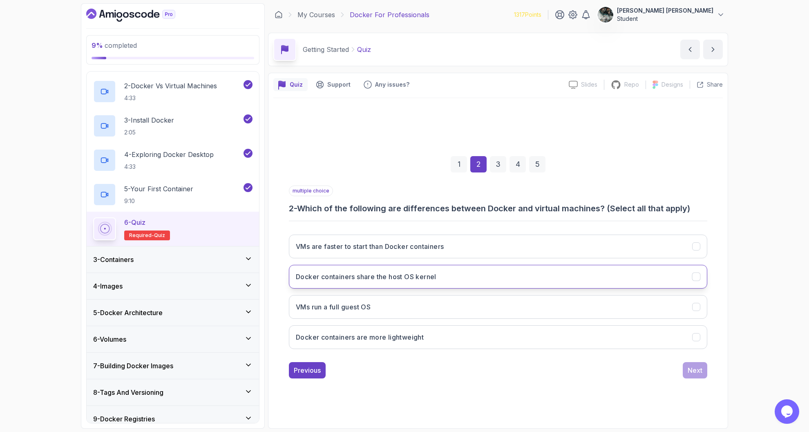
click at [417, 280] on h3 "Docker containers share the host OS kernel" at bounding box center [366, 277] width 141 height 10
click at [436, 306] on button "VMs run a full guest OS" at bounding box center [498, 307] width 419 height 24
click at [426, 339] on button "Docker containers are more lightweight" at bounding box center [498, 337] width 419 height 24
click at [693, 371] on div "Next" at bounding box center [695, 370] width 15 height 10
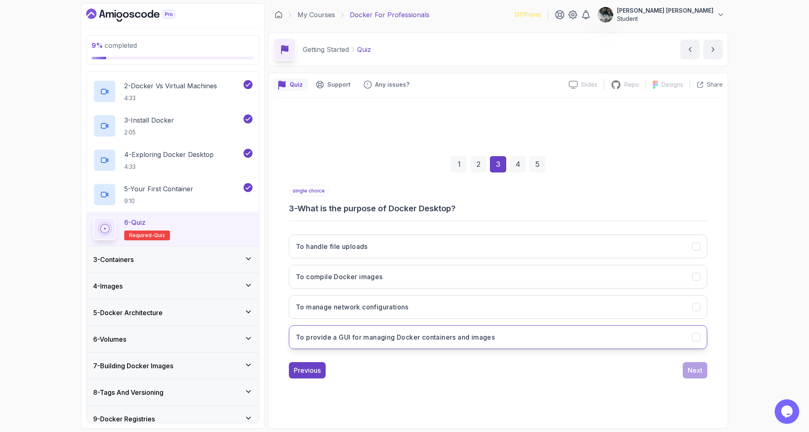
click at [426, 342] on h3 "To provide a GUI for managing Docker containers and images" at bounding box center [395, 337] width 199 height 10
click at [686, 372] on button "Next" at bounding box center [695, 370] width 25 height 16
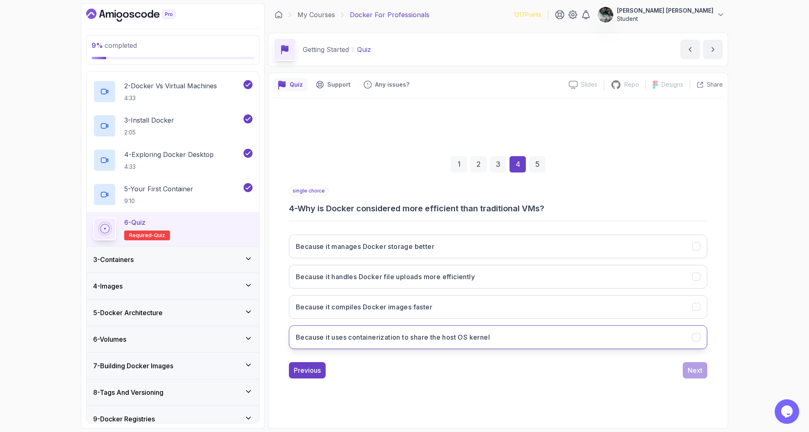
click at [435, 341] on h3 "Because it uses containerization to share the host OS kernel" at bounding box center [393, 337] width 194 height 10
click at [699, 375] on div "Next" at bounding box center [695, 370] width 15 height 10
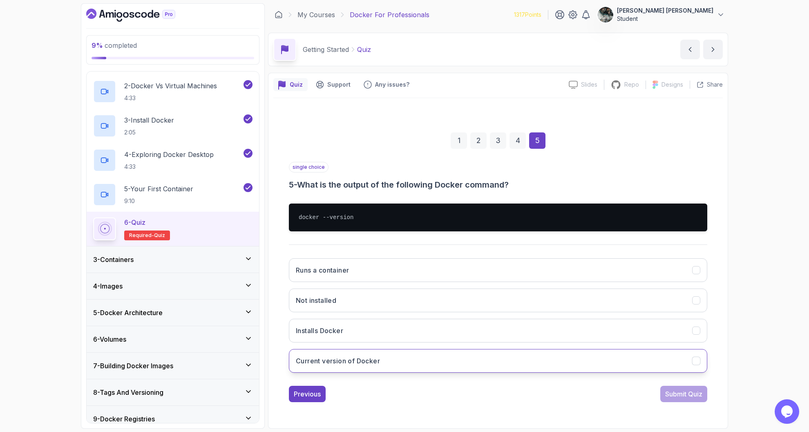
click at [374, 363] on h3 "Current version of Docker" at bounding box center [338, 361] width 84 height 10
click at [679, 397] on div "Submit Quiz" at bounding box center [684, 394] width 37 height 10
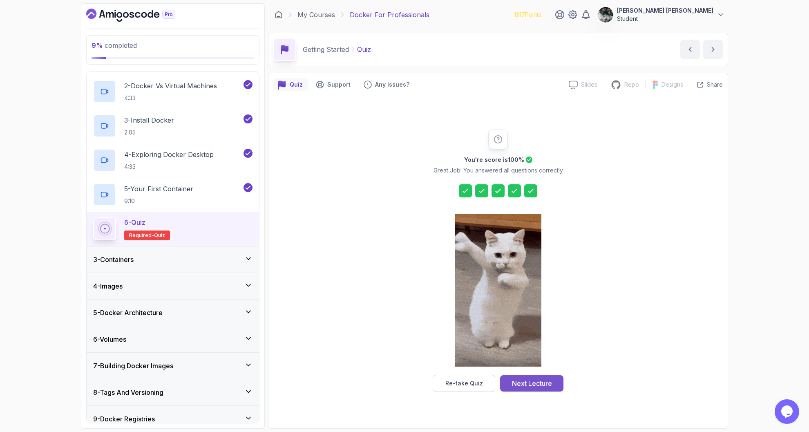
click at [527, 381] on div "Next Lecture" at bounding box center [532, 384] width 40 height 10
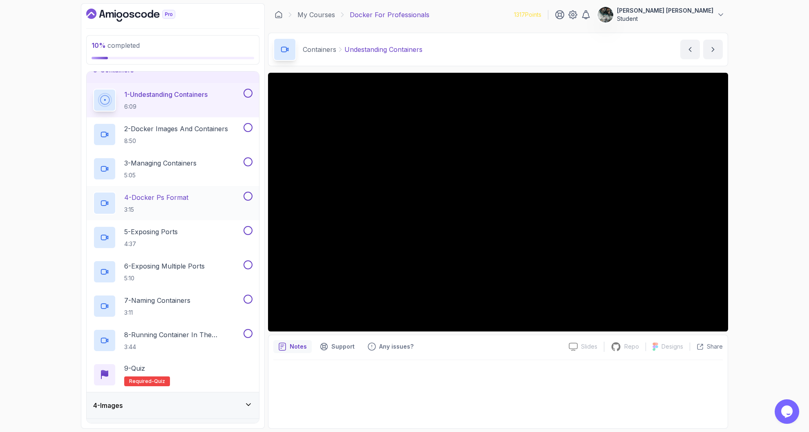
scroll to position [69, 0]
click at [45, 146] on div "10 % completed 1 - Intro 2 - Getting Started 3 - Containers 1 - Undestanding Co…" at bounding box center [404, 216] width 809 height 432
click at [250, 92] on button at bounding box center [248, 92] width 9 height 9
click at [192, 122] on div "2 - Docker Images And Containers 8:50" at bounding box center [167, 133] width 149 height 23
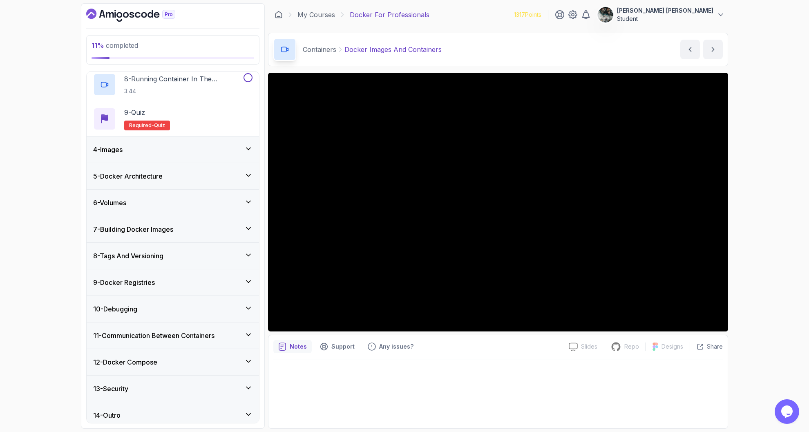
scroll to position [329, 0]
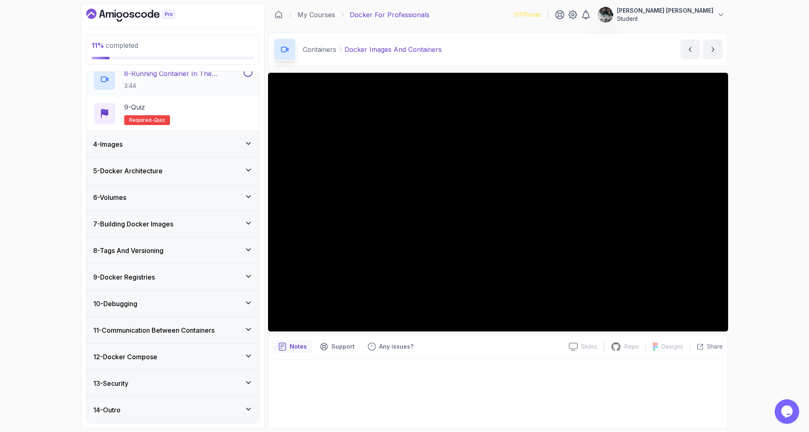
click at [244, 379] on div "13 - Security" at bounding box center [172, 384] width 159 height 10
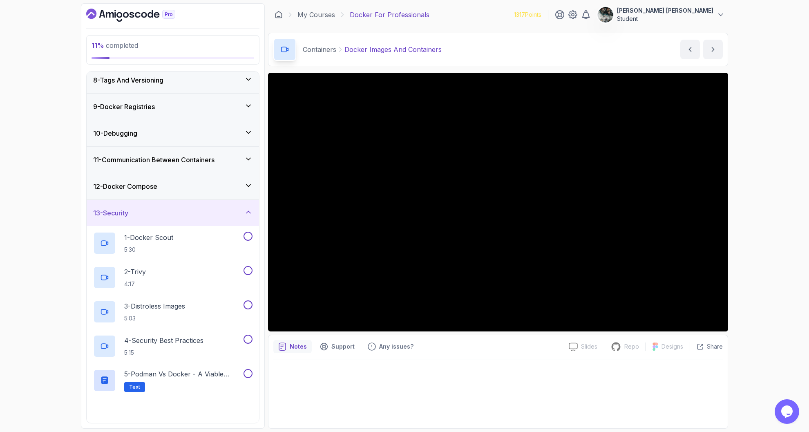
scroll to position [226, 0]
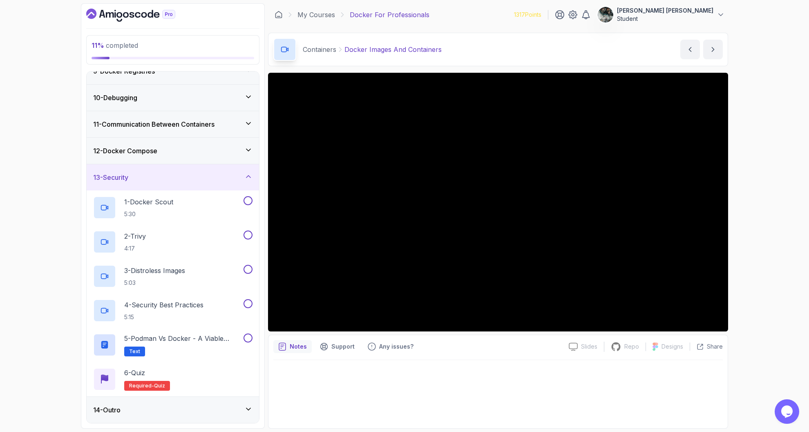
click at [232, 177] on div "13 - Security" at bounding box center [172, 178] width 159 height 10
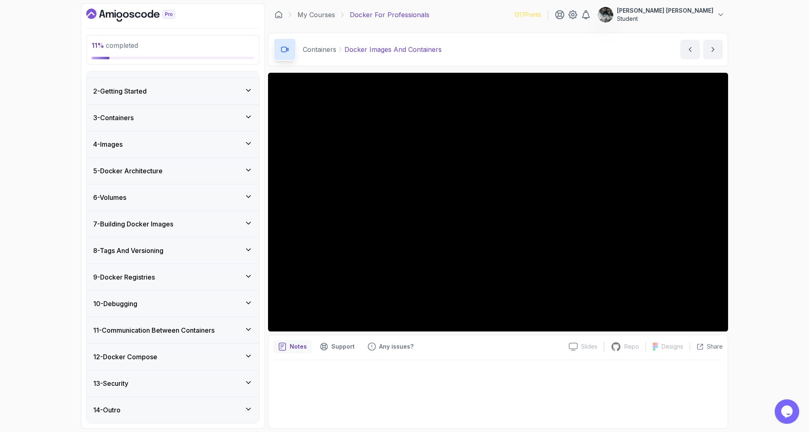
scroll to position [0, 0]
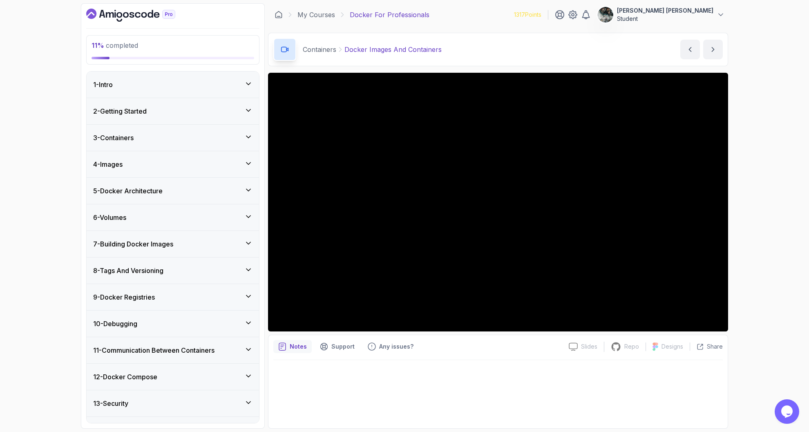
click at [161, 136] on div "3 - Containers" at bounding box center [172, 138] width 159 height 10
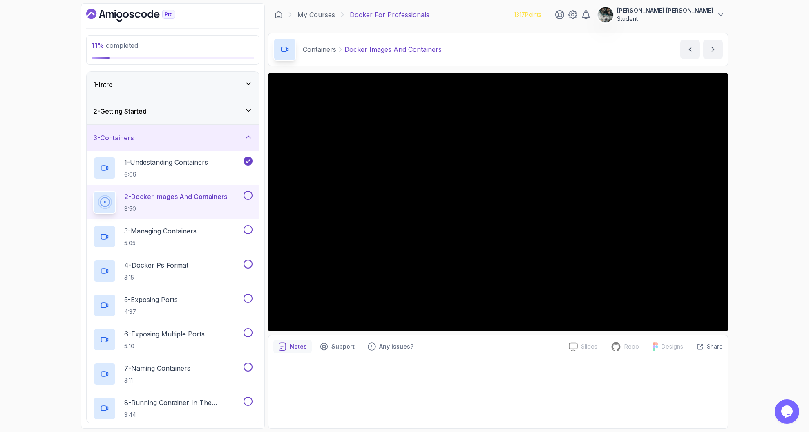
click at [249, 195] on button at bounding box center [248, 195] width 9 height 9
click at [206, 233] on div "3 - Managing Containers 5:05" at bounding box center [167, 236] width 149 height 23
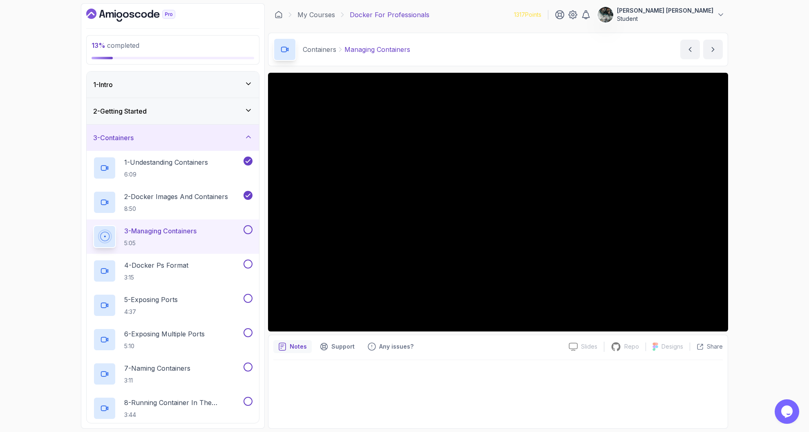
click at [247, 228] on button at bounding box center [248, 229] width 9 height 9
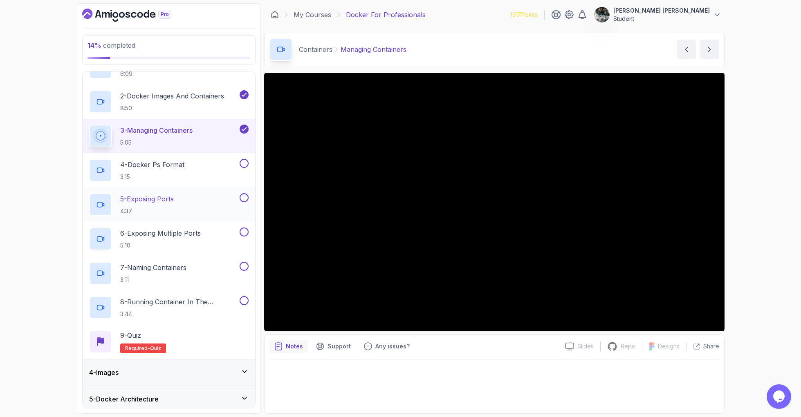
scroll to position [117, 0]
